Goal: Navigation & Orientation: Find specific page/section

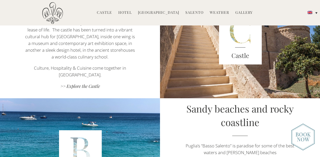
scroll to position [803, 0]
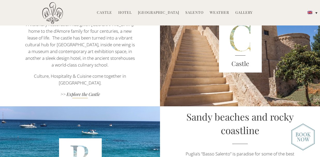
click at [81, 91] on link ">> Explore the Castle" at bounding box center [80, 94] width 112 height 7
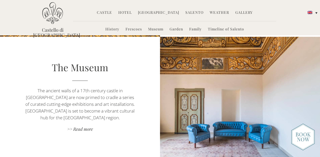
scroll to position [570, 0]
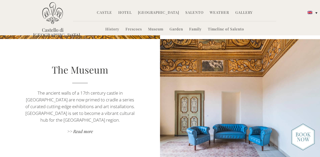
click at [237, 11] on link "Gallery" at bounding box center [244, 13] width 17 height 6
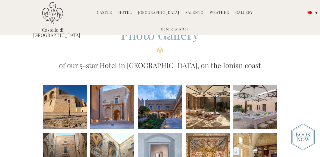
scroll to position [7, 0]
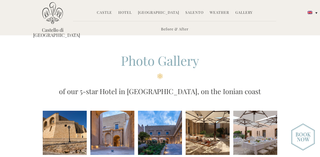
click at [129, 12] on link "Hotel" at bounding box center [124, 13] width 13 height 6
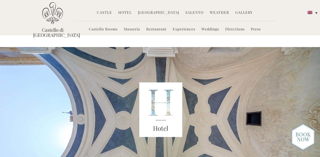
click at [103, 30] on link "Castello Rooms" at bounding box center [103, 29] width 29 height 6
